Goal: Task Accomplishment & Management: Use online tool/utility

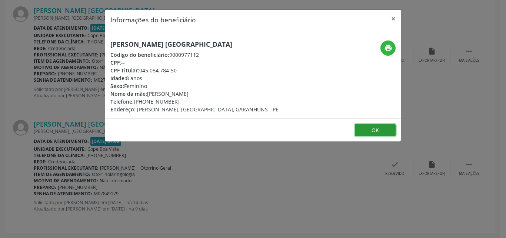
click at [366, 126] on button "OK" at bounding box center [375, 130] width 41 height 13
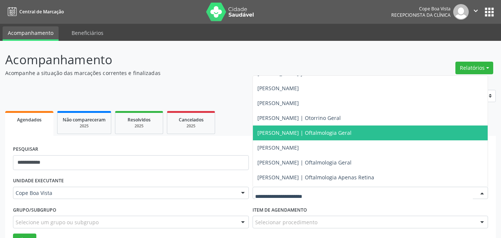
scroll to position [222, 0]
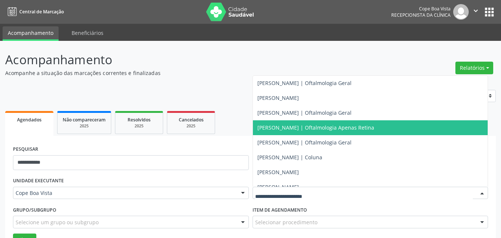
click at [281, 125] on span "[PERSON_NAME] | Oftalmologia Apenas Retina" at bounding box center [315, 127] width 117 height 7
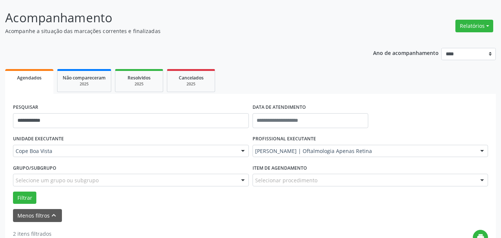
scroll to position [74, 0]
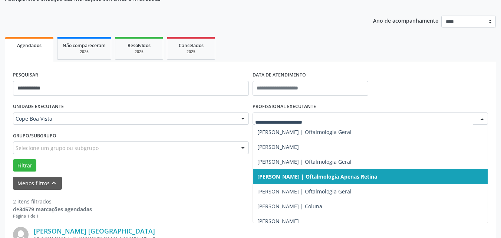
click at [274, 190] on span "[PERSON_NAME] | Oftalmologia Geral" at bounding box center [304, 191] width 94 height 7
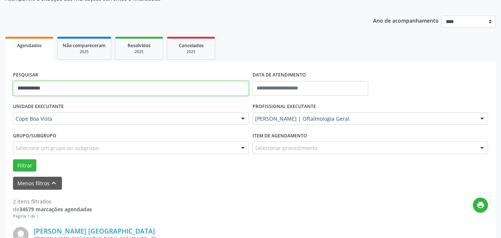
click at [59, 88] on input "**********" at bounding box center [131, 88] width 236 height 15
click at [59, 86] on input "**********" at bounding box center [131, 88] width 236 height 15
click at [59, 85] on input "**********" at bounding box center [131, 88] width 236 height 15
type input "*"
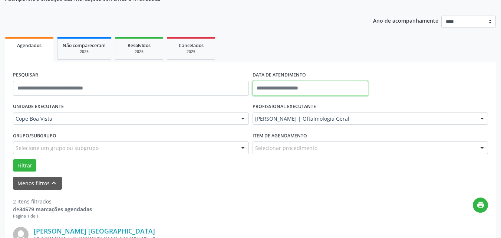
click at [287, 87] on input "text" at bounding box center [310, 88] width 116 height 15
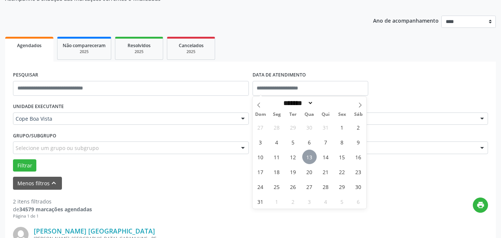
click at [311, 159] on span "13" at bounding box center [309, 156] width 14 height 14
type input "**********"
click at [311, 154] on span "13" at bounding box center [309, 156] width 14 height 14
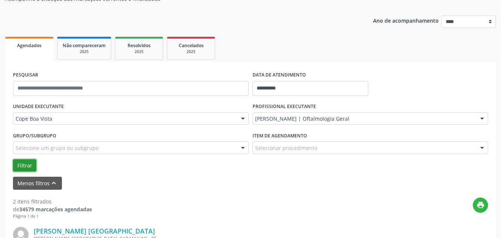
click at [21, 166] on button "Filtrar" at bounding box center [24, 165] width 23 height 13
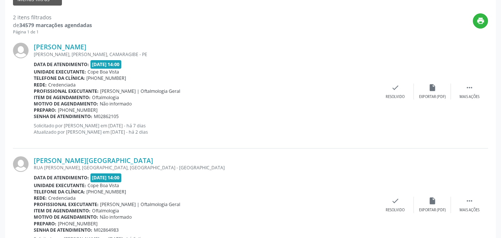
scroll to position [259, 0]
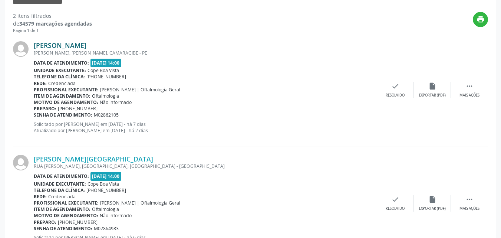
click at [79, 42] on link "[PERSON_NAME]" at bounding box center [60, 45] width 53 height 8
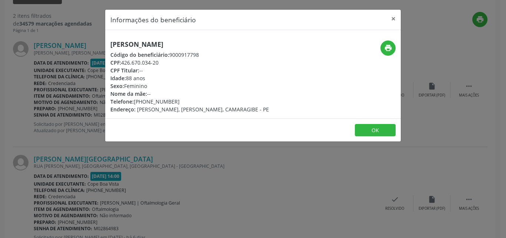
drag, startPoint x: 123, startPoint y: 63, endPoint x: 163, endPoint y: 62, distance: 40.0
click at [163, 62] on div "CPF: 426.670.034-20" at bounding box center [189, 63] width 159 height 8
copy div "426.670.034-20"
drag, startPoint x: 93, startPoint y: 109, endPoint x: 84, endPoint y: 158, distance: 50.1
click at [94, 121] on div "Informações do beneficiário × [PERSON_NAME] Código do beneficiário: 9000917798 …" at bounding box center [253, 119] width 506 height 238
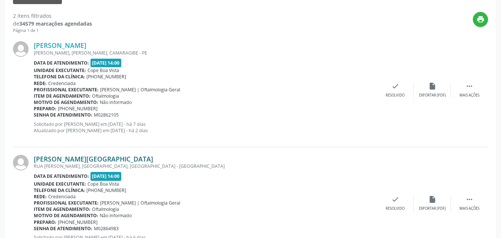
click at [71, 158] on link "[PERSON_NAME][GEOGRAPHIC_DATA]" at bounding box center [93, 159] width 119 height 8
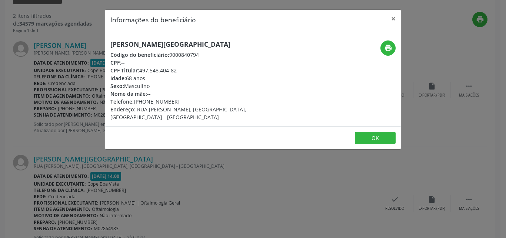
click at [145, 47] on h5 "[PERSON_NAME][GEOGRAPHIC_DATA]" at bounding box center [203, 44] width 187 height 8
copy div "[PERSON_NAME][GEOGRAPHIC_DATA]"
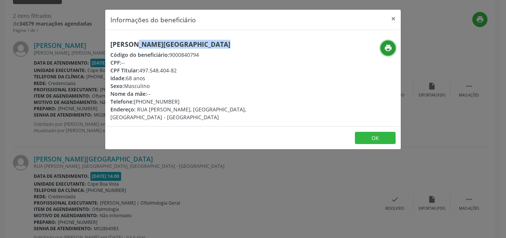
click at [385, 44] on icon "print" at bounding box center [388, 48] width 8 height 8
click at [392, 17] on button "×" at bounding box center [393, 19] width 15 height 18
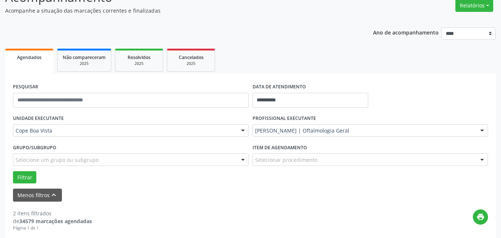
scroll to position [0, 0]
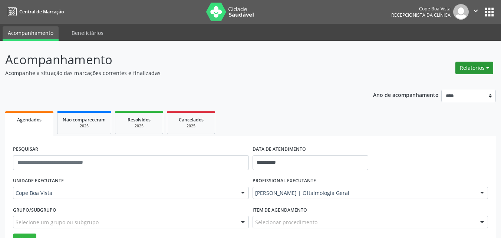
click at [473, 71] on button "Relatórios" at bounding box center [474, 68] width 38 height 13
click at [452, 83] on link "Agendamentos" at bounding box center [454, 84] width 80 height 10
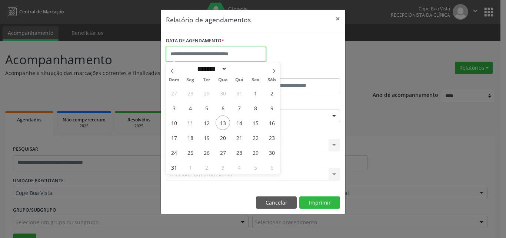
click at [241, 54] on input "text" at bounding box center [216, 54] width 100 height 15
click at [220, 120] on span "13" at bounding box center [223, 122] width 14 height 14
type input "**********"
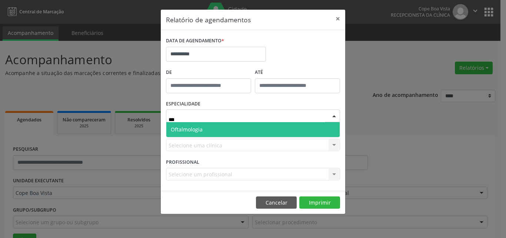
type input "****"
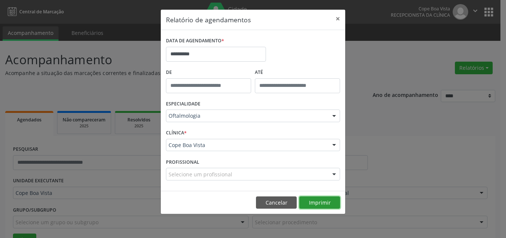
click at [309, 201] on button "Imprimir" at bounding box center [319, 202] width 41 height 13
click at [97, 80] on div "**********" at bounding box center [253, 119] width 506 height 238
drag, startPoint x: 268, startPoint y: 198, endPoint x: 258, endPoint y: 189, distance: 12.9
click at [268, 198] on button "Cancelar" at bounding box center [276, 202] width 41 height 13
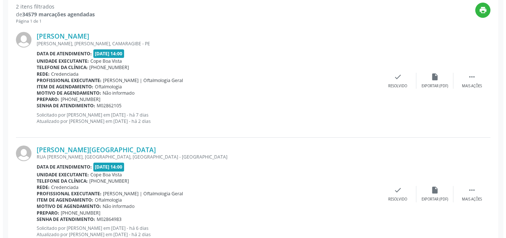
scroll to position [294, 0]
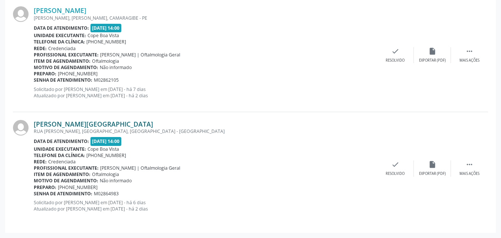
click at [78, 120] on link "[PERSON_NAME][GEOGRAPHIC_DATA]" at bounding box center [93, 124] width 119 height 8
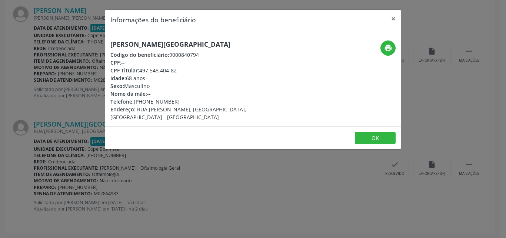
drag, startPoint x: 142, startPoint y: 71, endPoint x: 183, endPoint y: 71, distance: 41.1
click at [183, 71] on div "CPF Titular: 497.548.404-82" at bounding box center [203, 70] width 187 height 8
copy div "497.548.404-82"
